Goal: Transaction & Acquisition: Purchase product/service

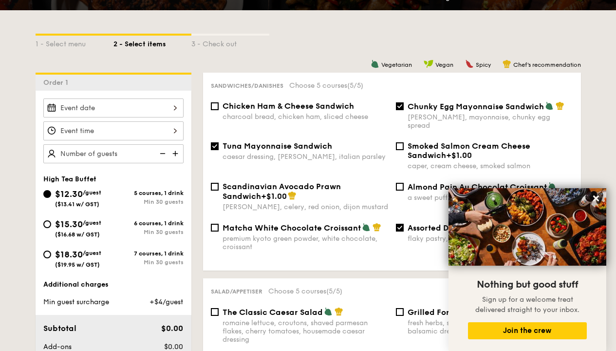
scroll to position [224, 0]
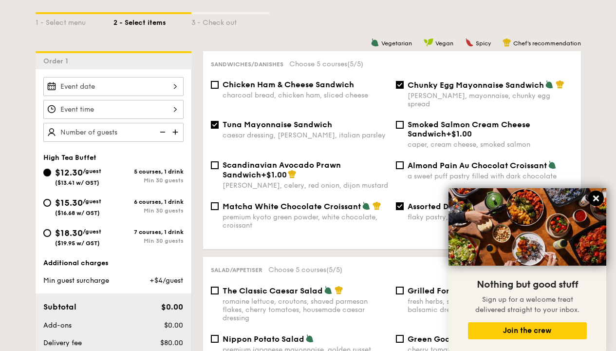
click at [594, 198] on icon at bounding box center [596, 198] width 9 height 9
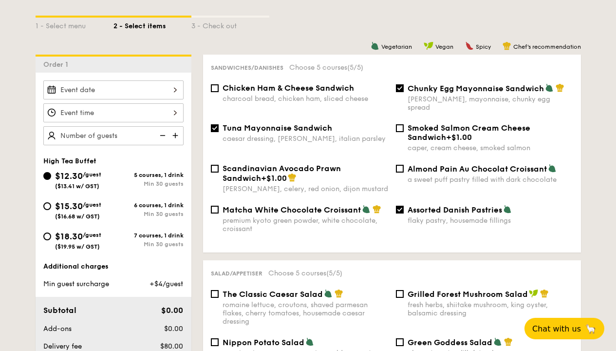
scroll to position [222, 0]
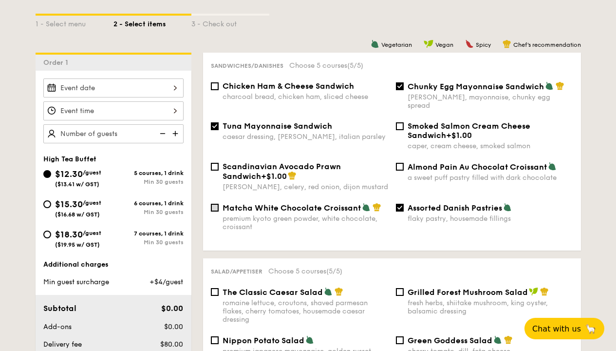
click at [212, 204] on input "Matcha White Chocolate Croissant premium kyoto green powder, white chocolate, c…" at bounding box center [215, 208] width 8 height 8
checkbox input "true"
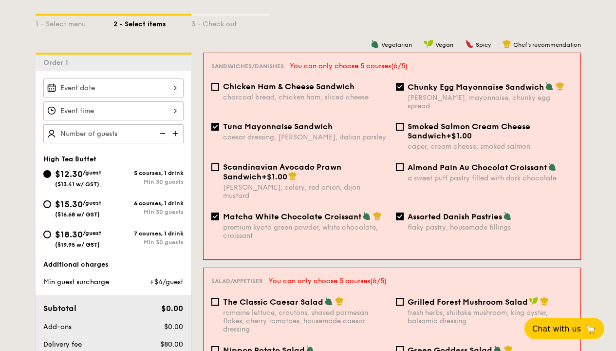
click at [400, 212] on input "Assorted Danish Pastries flaky pastry, housemade fillings" at bounding box center [400, 216] width 8 height 8
checkbox input "false"
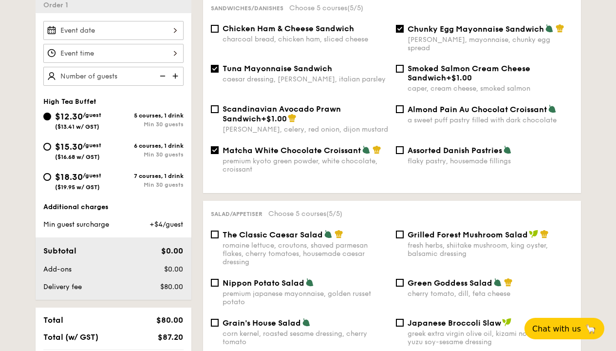
scroll to position [278, 0]
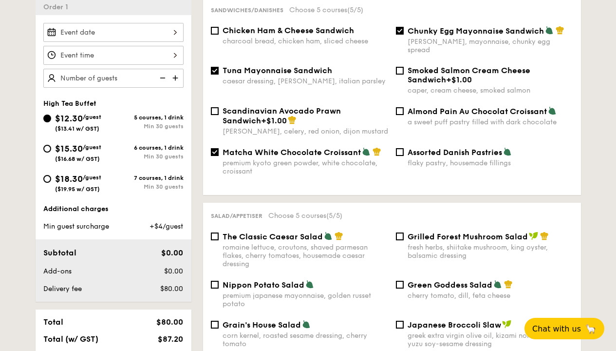
click at [174, 77] on img at bounding box center [176, 78] width 15 height 19
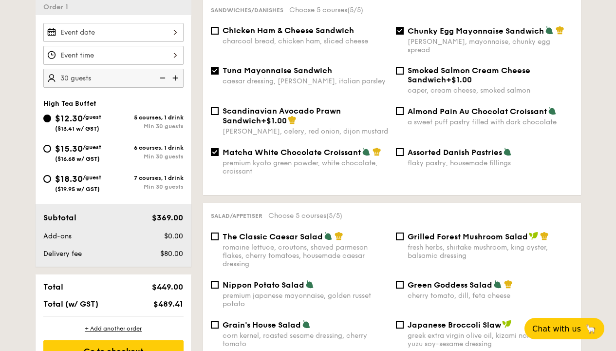
click at [174, 77] on img at bounding box center [176, 78] width 15 height 19
click at [164, 76] on img at bounding box center [161, 78] width 15 height 19
click at [175, 77] on img at bounding box center [176, 78] width 15 height 19
click at [174, 77] on img at bounding box center [176, 78] width 15 height 19
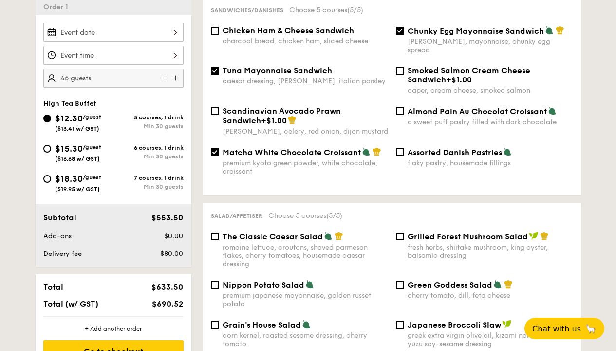
click at [174, 77] on img at bounding box center [176, 78] width 15 height 19
click at [164, 77] on img at bounding box center [161, 78] width 15 height 19
type input "50 guests"
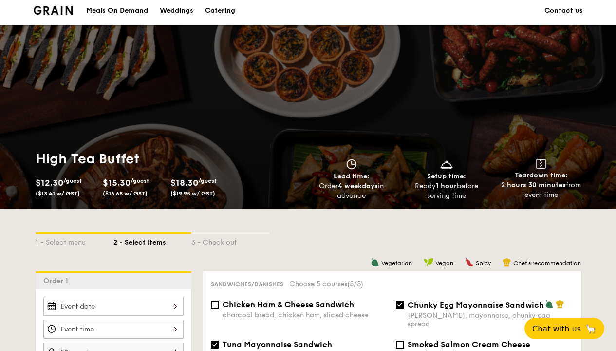
scroll to position [92, 0]
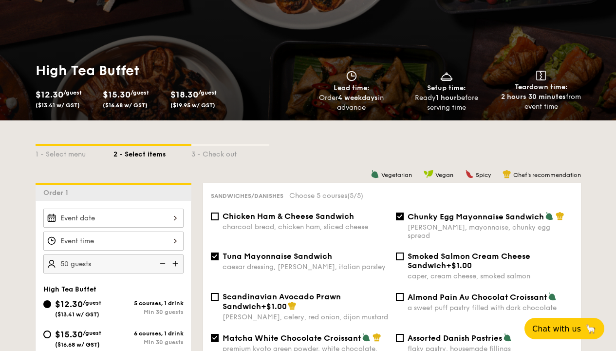
click at [215, 252] on input "Tuna Mayonnaise Sandwich caesar dressing, [GEOGRAPHIC_DATA], italian parsley" at bounding box center [215, 256] width 8 height 8
checkbox input "false"
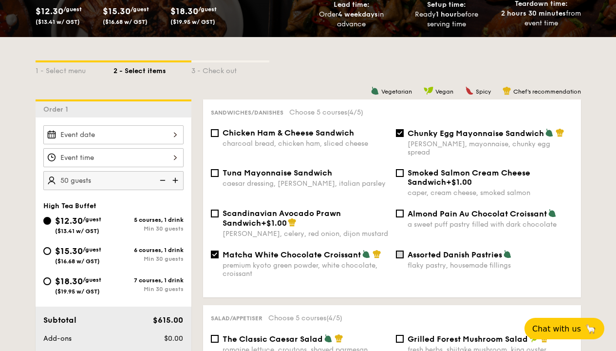
click at [402, 250] on input "Assorted Danish Pastries flaky pastry, housemade fillings" at bounding box center [400, 254] width 8 height 8
checkbox input "true"
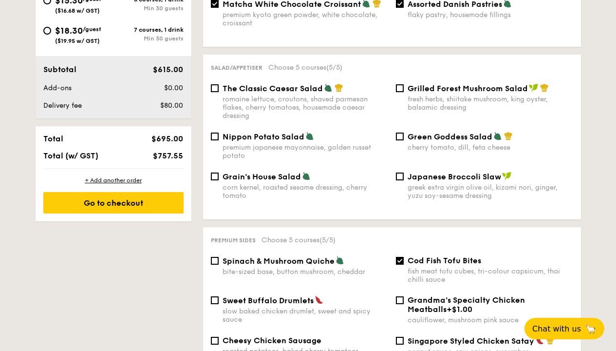
scroll to position [369, 0]
